Goal: Register for event/course: Register for event/course

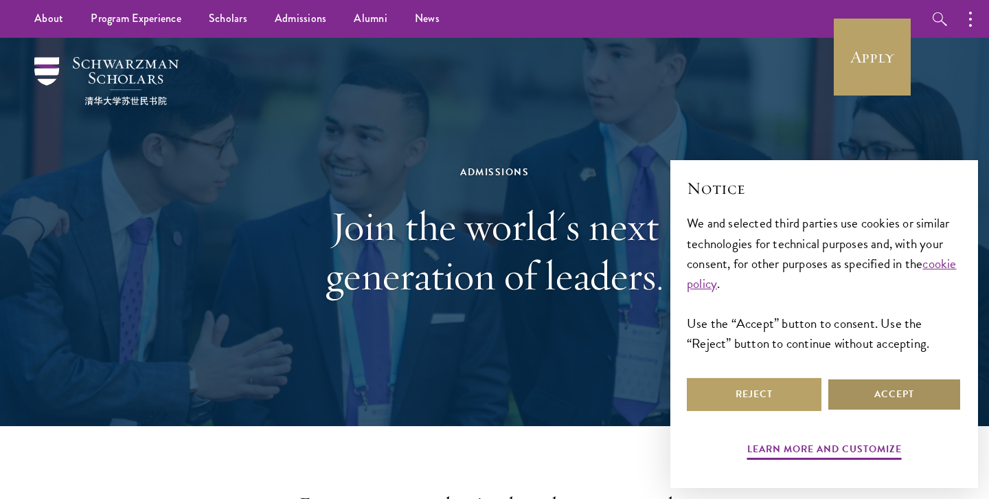
click at [909, 387] on button "Accept" at bounding box center [894, 394] width 135 height 33
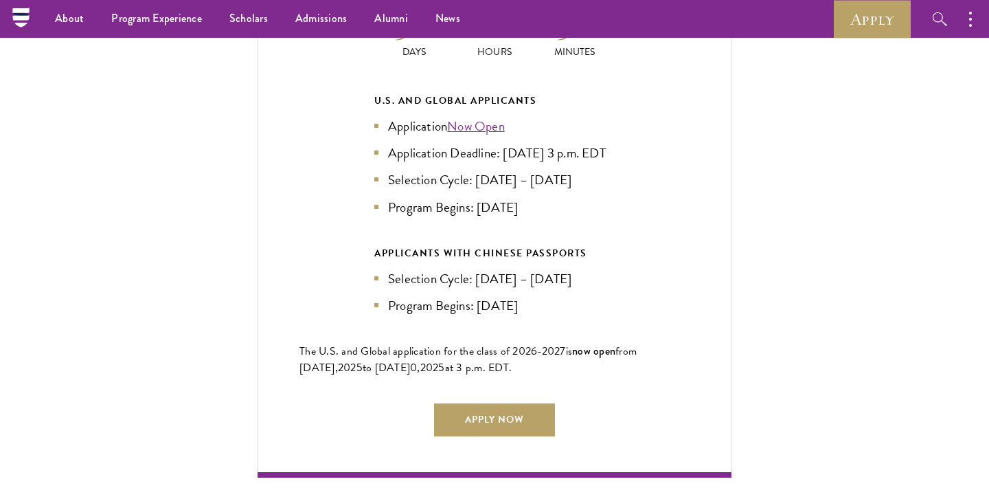
scroll to position [3080, 0]
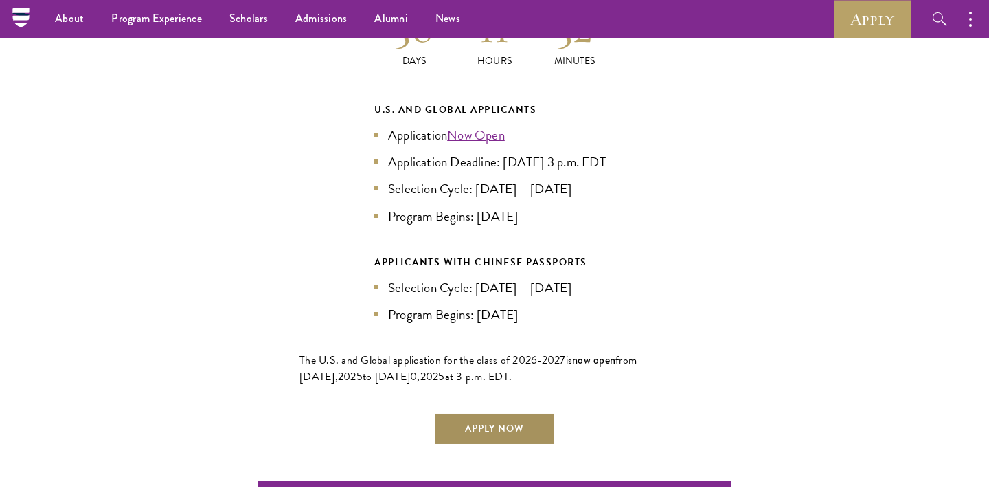
click at [458, 412] on link "Apply Now" at bounding box center [494, 428] width 121 height 33
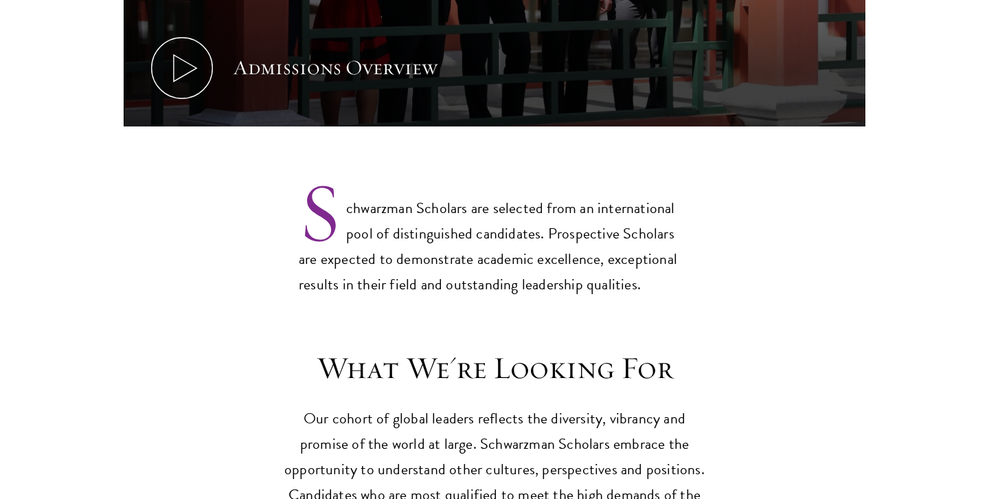
scroll to position [1009, 0]
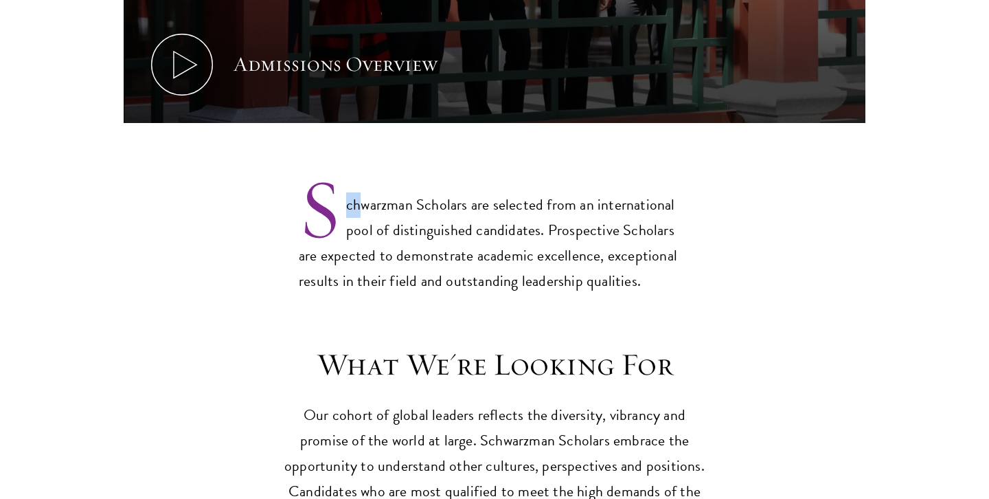
drag, startPoint x: 280, startPoint y: 141, endPoint x: 294, endPoint y: 172, distance: 34.5
drag, startPoint x: 294, startPoint y: 172, endPoint x: 362, endPoint y: 174, distance: 68.0
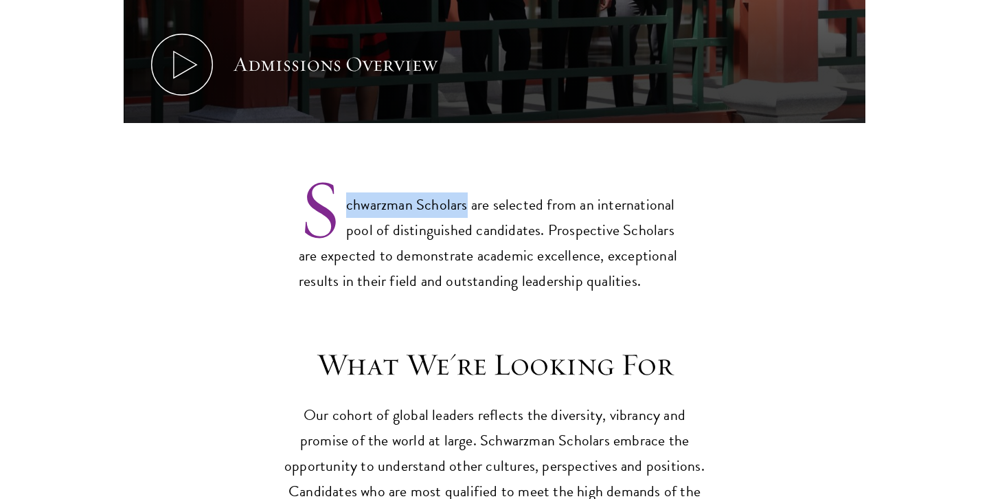
drag, startPoint x: 254, startPoint y: 132, endPoint x: 467, endPoint y: 187, distance: 220.0
copy p "chwarzman Scholars"
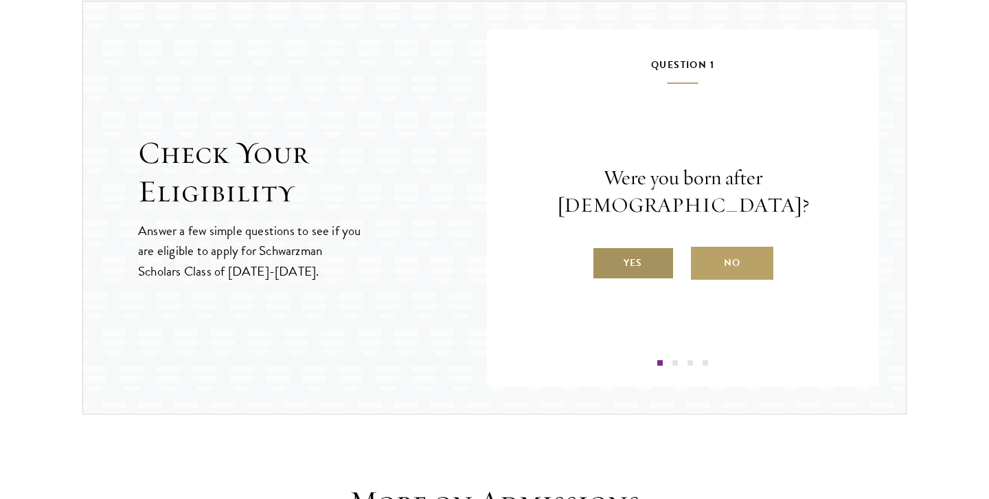
click at [641, 254] on label "Yes" at bounding box center [633, 263] width 82 height 33
click at [605, 254] on input "Yes" at bounding box center [598, 254] width 12 height 12
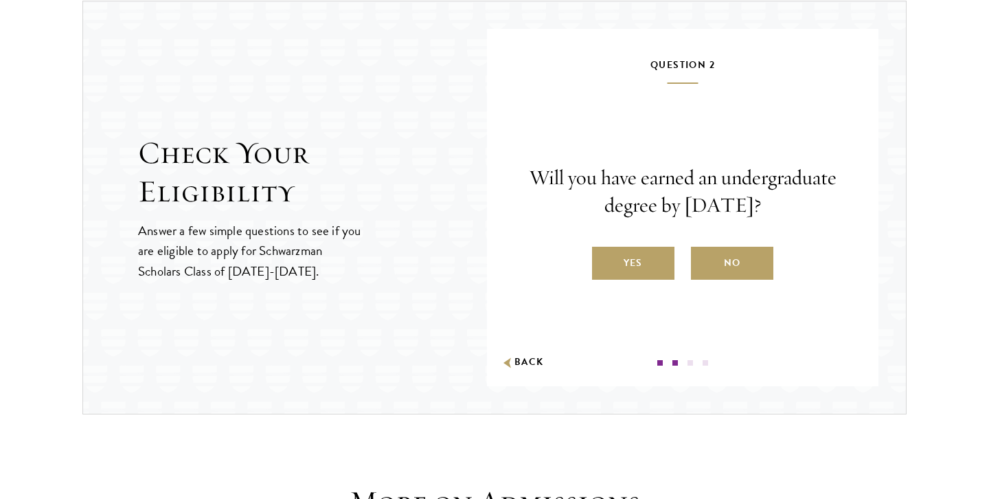
click at [641, 254] on label "Yes" at bounding box center [633, 263] width 82 height 33
click at [605, 254] on input "Yes" at bounding box center [598, 254] width 12 height 12
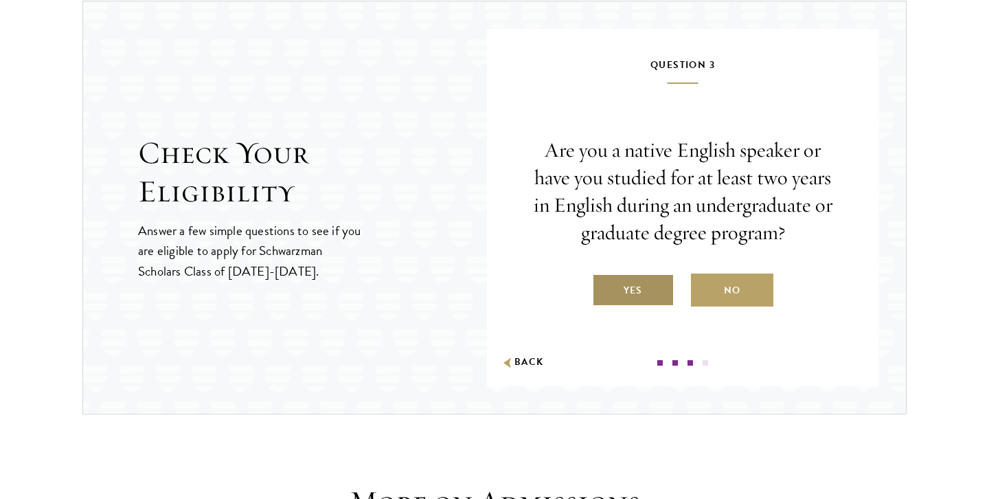
click at [644, 281] on label "Yes" at bounding box center [633, 289] width 82 height 33
click at [605, 281] on input "Yes" at bounding box center [598, 282] width 12 height 12
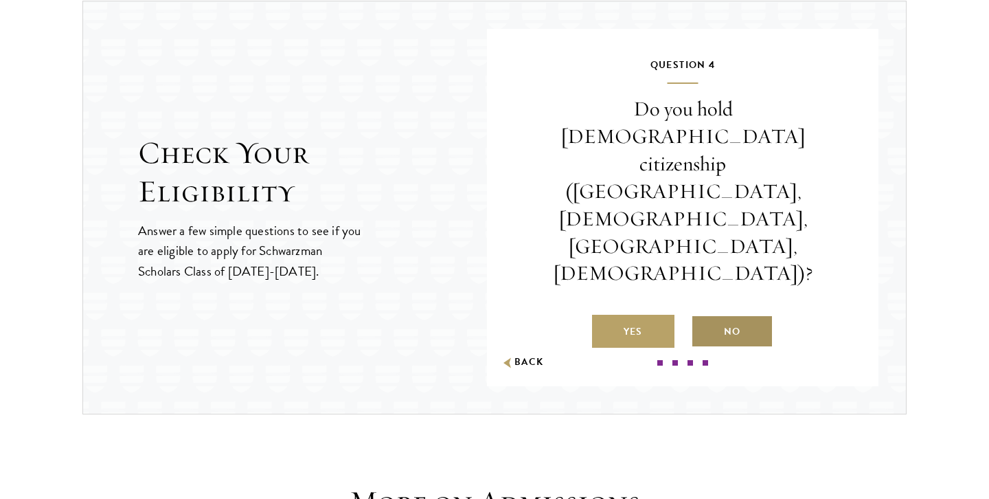
click at [722, 315] on label "No" at bounding box center [732, 331] width 82 height 33
click at [704, 317] on input "No" at bounding box center [697, 323] width 12 height 12
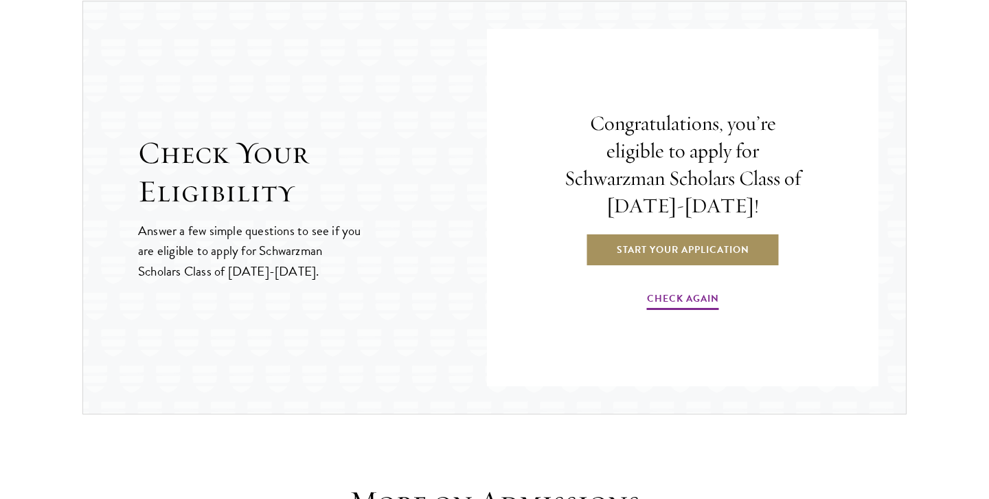
click at [719, 257] on link "Start Your Application" at bounding box center [683, 249] width 194 height 33
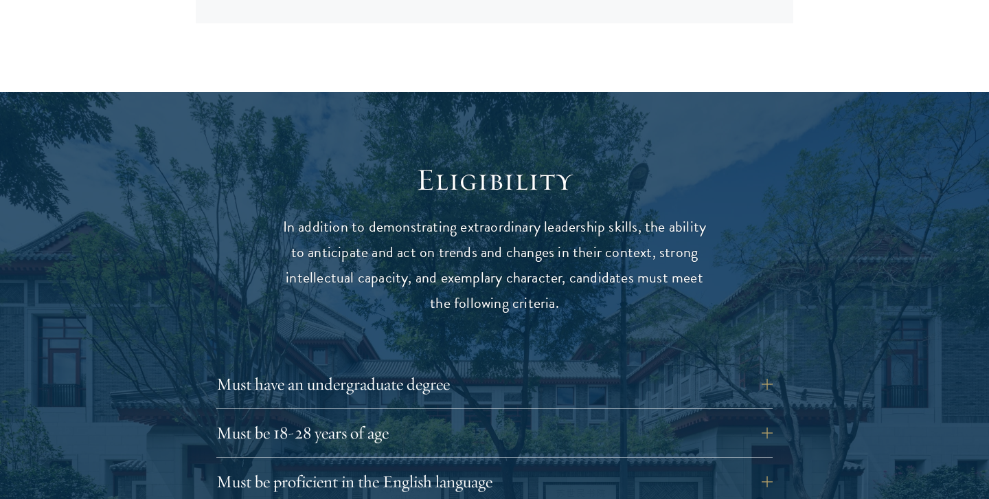
scroll to position [1788, 0]
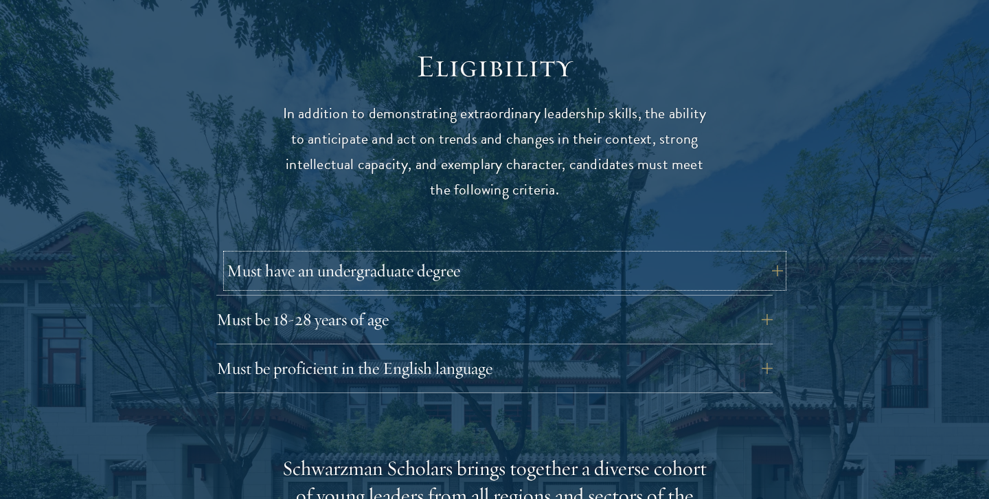
click at [253, 254] on button "Must have an undergraduate degree" at bounding box center [505, 270] width 557 height 33
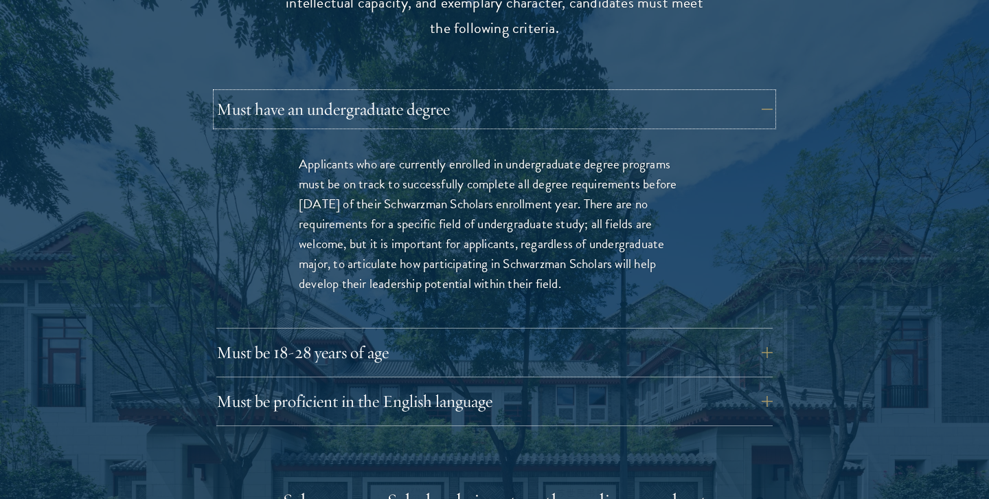
scroll to position [1957, 0]
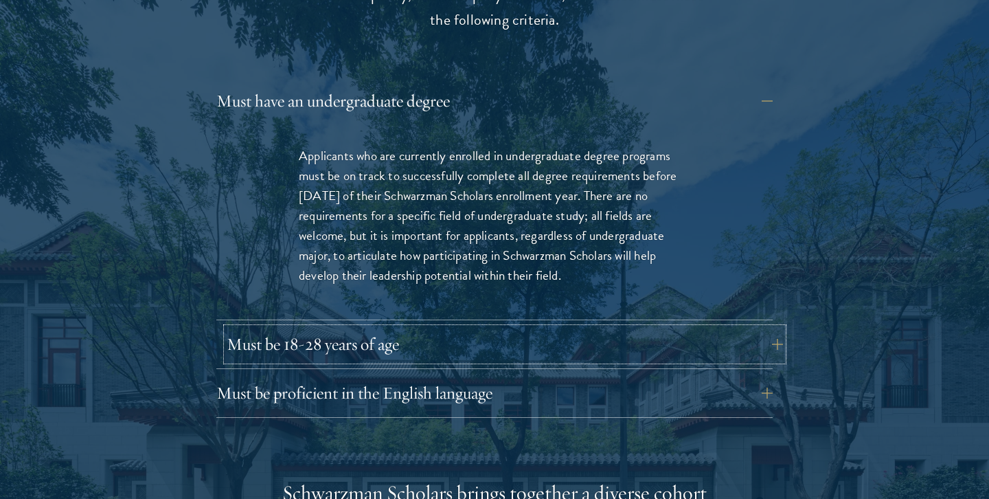
click at [267, 328] on button "Must be 18-28 years of age" at bounding box center [505, 344] width 557 height 33
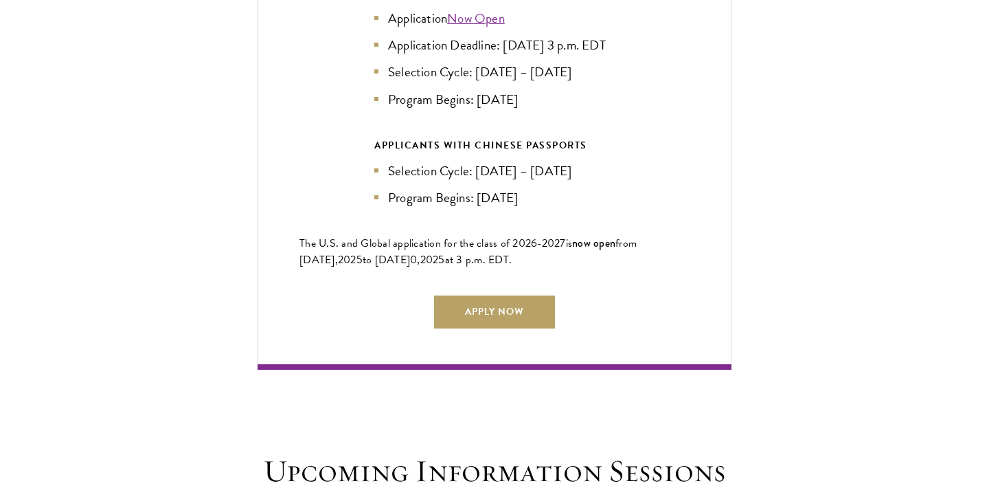
scroll to position [3325, 0]
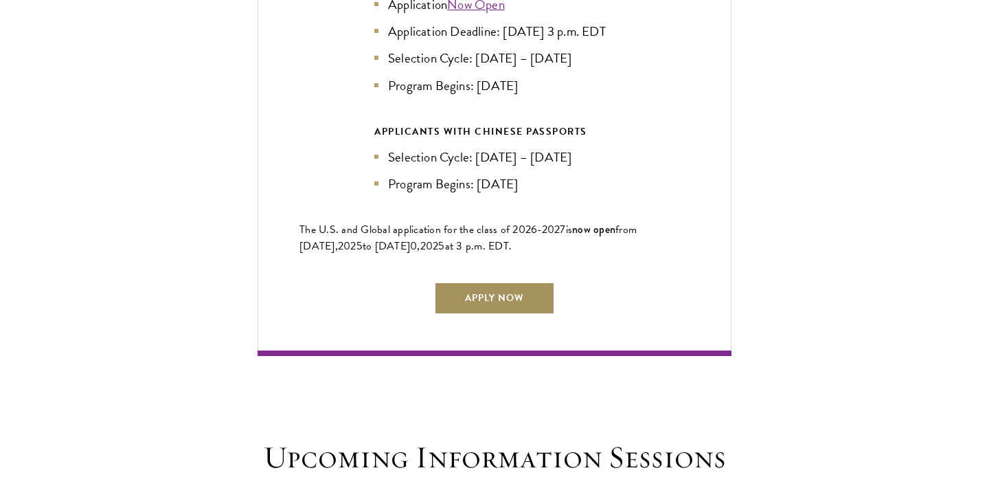
click at [455, 296] on link "Apply Now" at bounding box center [494, 298] width 121 height 33
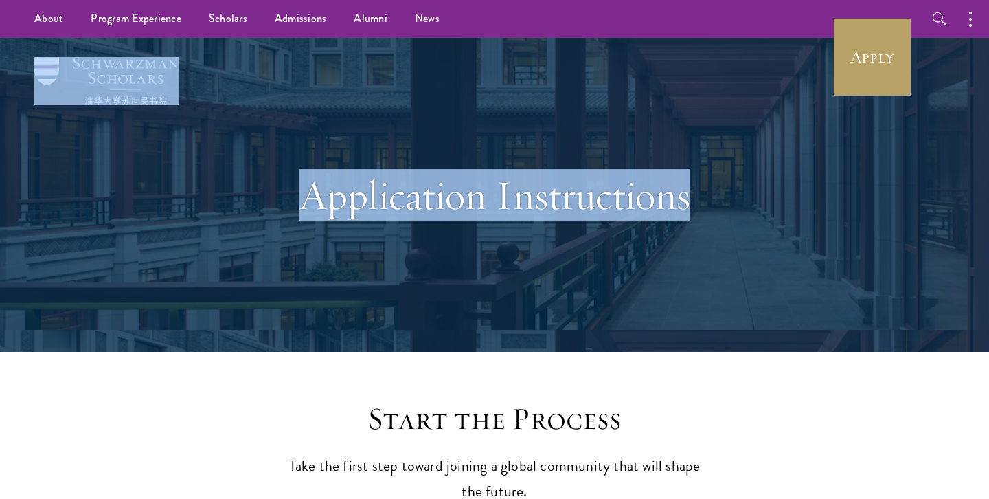
drag, startPoint x: 64, startPoint y: 53, endPoint x: 126, endPoint y: 66, distance: 63.2
click at [126, 66] on header "Application Instructions" at bounding box center [494, 195] width 989 height 314
click at [75, 78] on img at bounding box center [106, 81] width 144 height 48
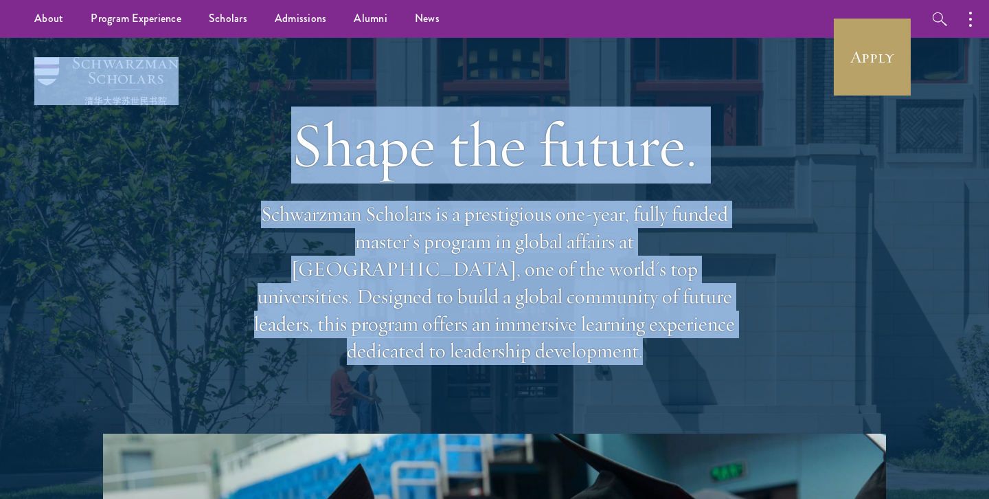
drag, startPoint x: 60, startPoint y: 54, endPoint x: 85, endPoint y: 61, distance: 25.0
click at [85, 65] on header "Shape the future. Schwarzman Scholars is a prestigious one-year, fully funded m…" at bounding box center [494, 277] width 989 height 478
copy header "Shape the future. Schwarzman Scholars is a prestigious one-year, fully funded m…"
